Goal: Task Accomplishment & Management: Manage account settings

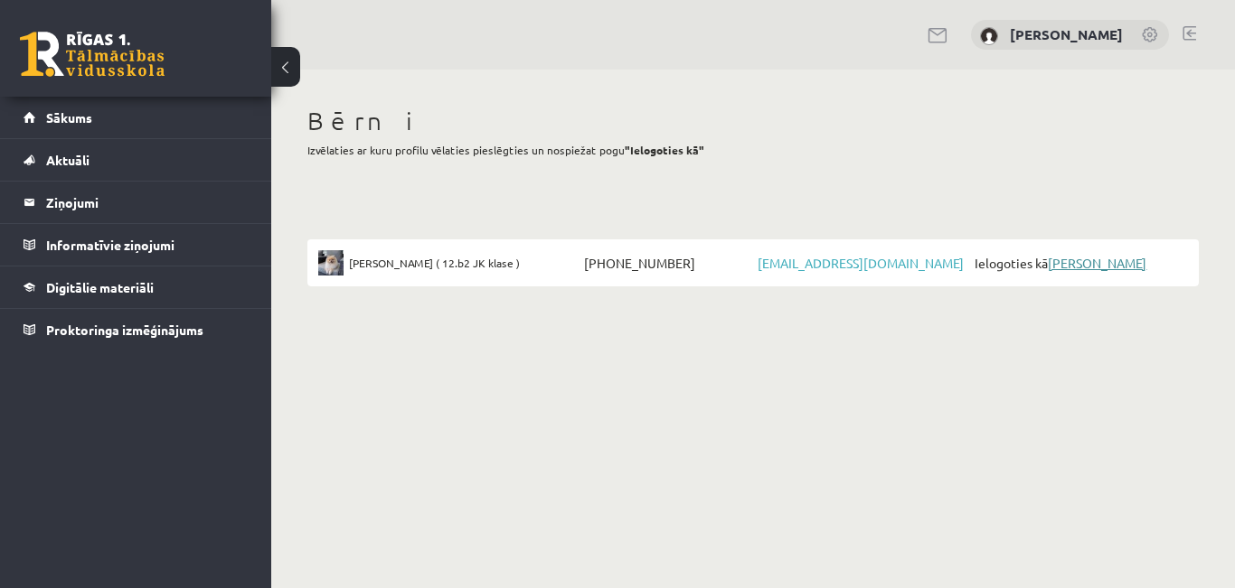
click at [1072, 263] on link "[PERSON_NAME]" at bounding box center [1097, 263] width 99 height 16
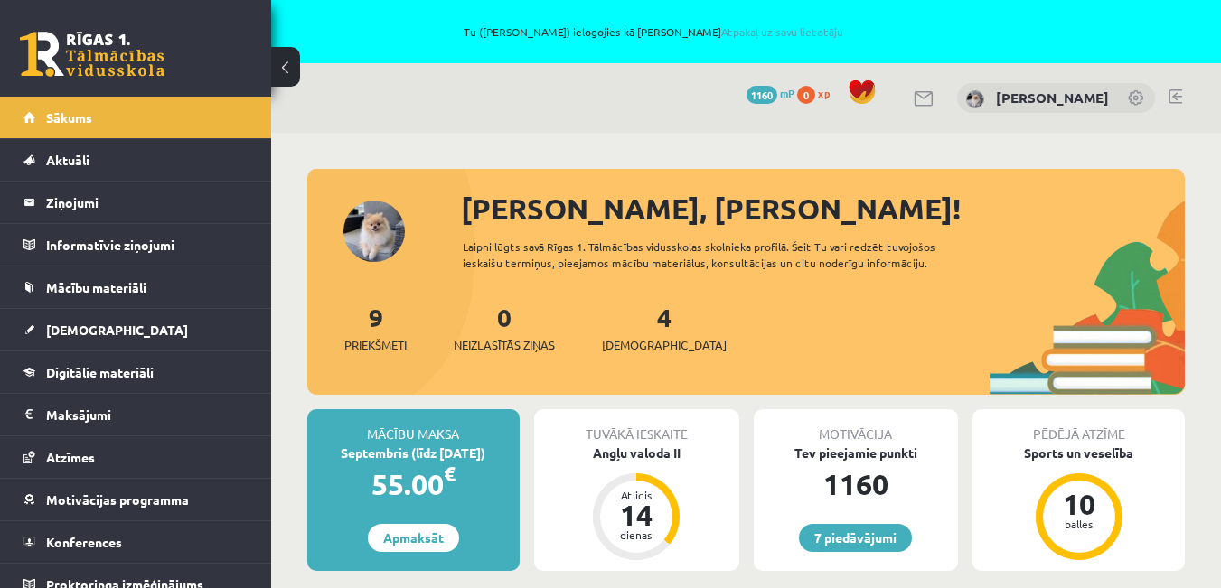
click at [1178, 97] on link at bounding box center [1176, 96] width 14 height 14
click at [1180, 99] on link at bounding box center [1176, 96] width 14 height 14
click at [1177, 98] on link at bounding box center [1176, 96] width 14 height 14
